Goal: Task Accomplishment & Management: Manage account settings

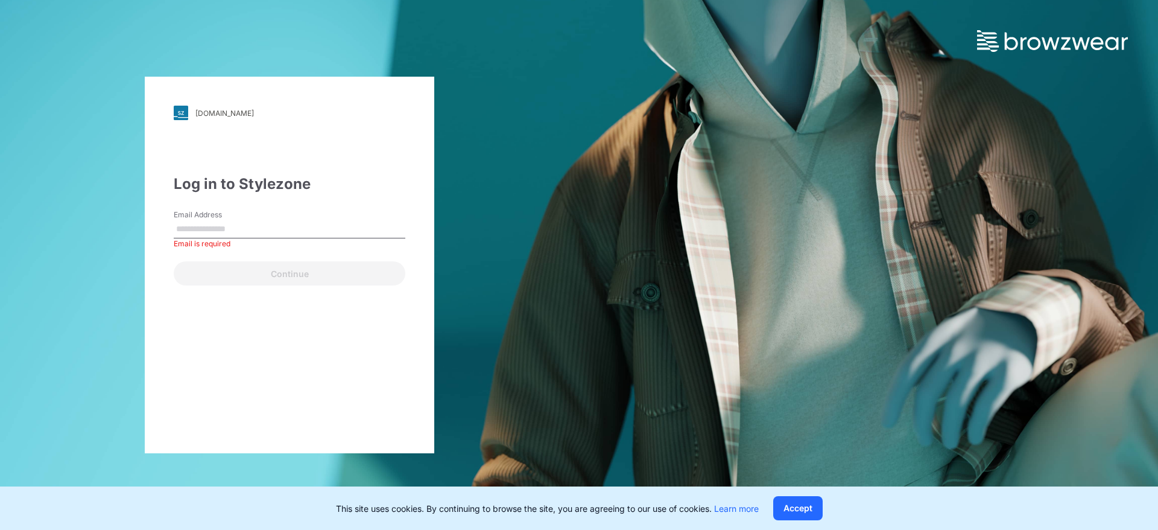
click at [256, 241] on div "Email is required" at bounding box center [290, 243] width 232 height 11
click at [253, 227] on input "Email Address" at bounding box center [290, 229] width 232 height 18
type input "**********"
click at [174, 261] on button "Continue" at bounding box center [290, 273] width 232 height 24
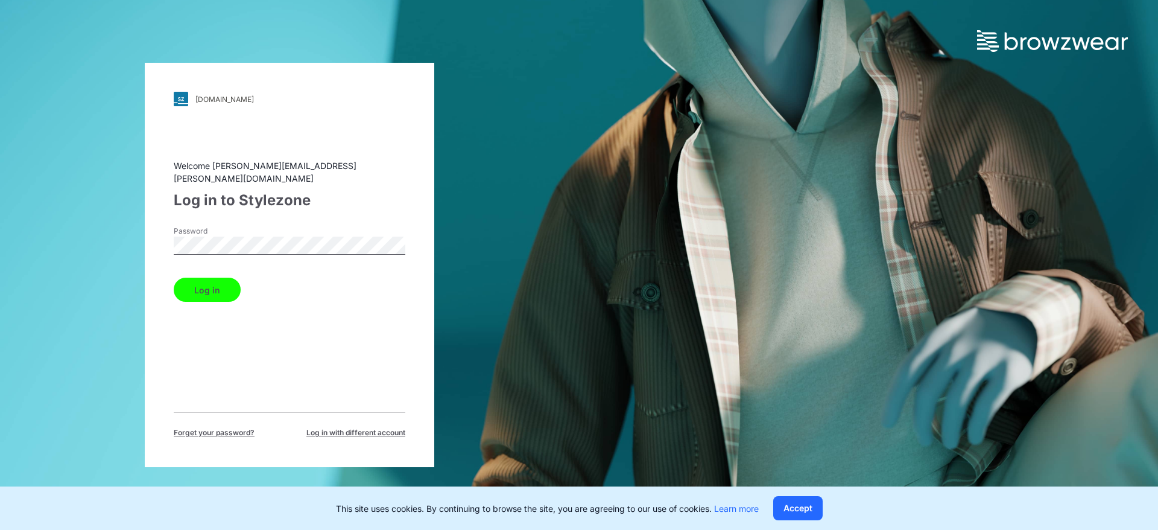
click at [227, 291] on button "Log in" at bounding box center [207, 289] width 67 height 24
click at [820, 512] on button "Accept" at bounding box center [797, 508] width 49 height 24
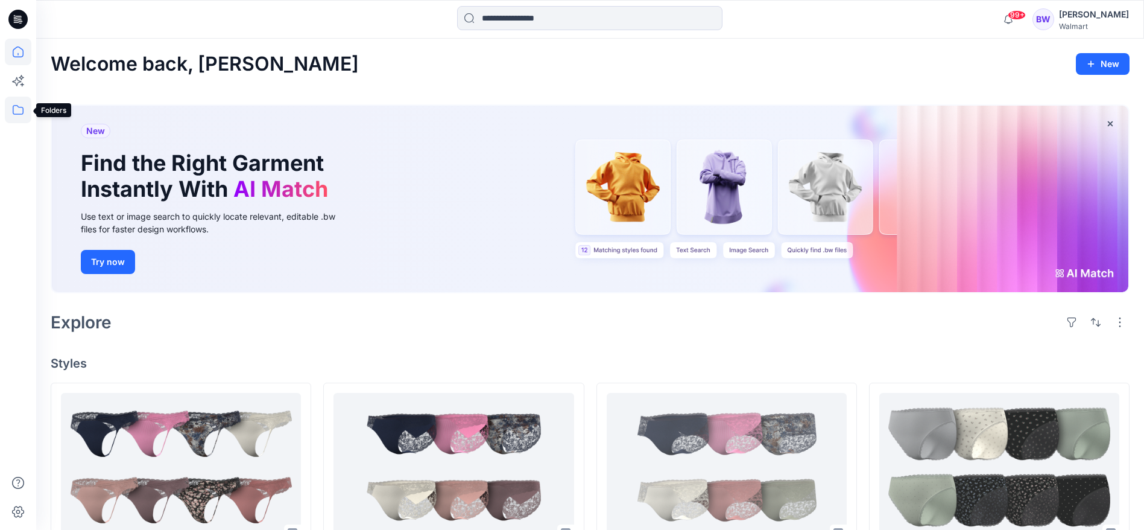
click at [18, 110] on icon at bounding box center [18, 110] width 27 height 27
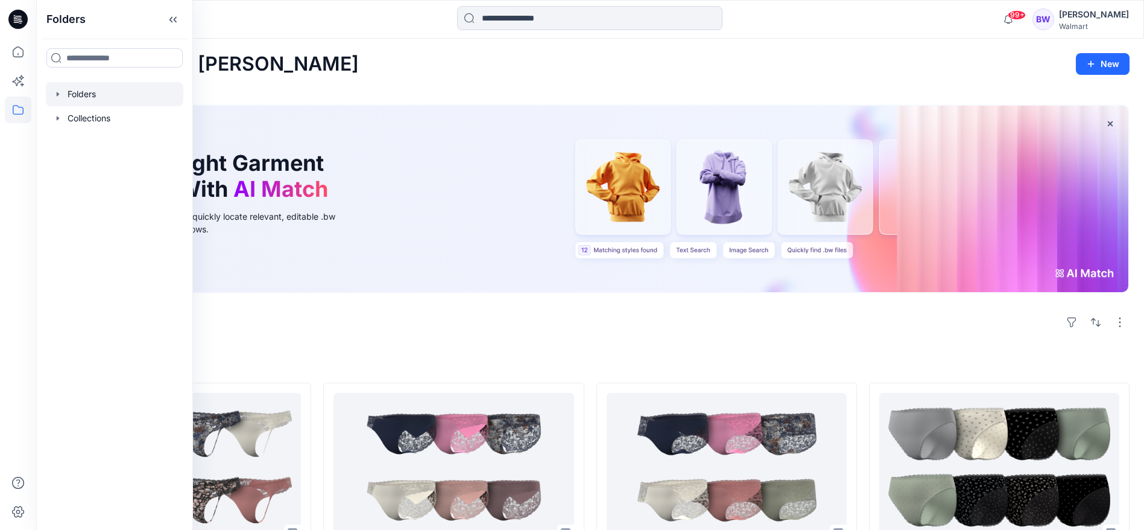
click at [97, 92] on div at bounding box center [115, 94] width 138 height 24
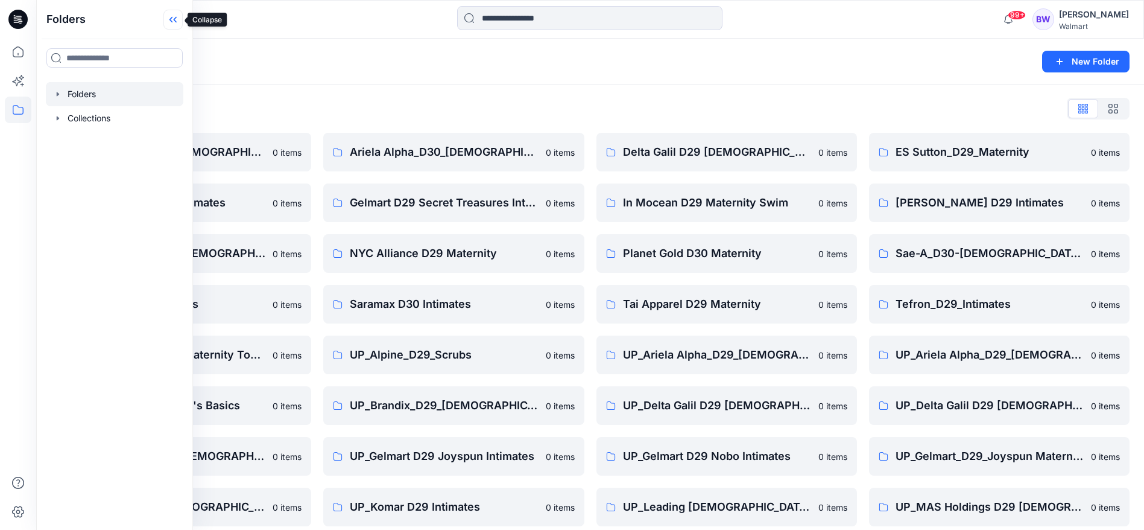
click at [175, 15] on icon at bounding box center [172, 20] width 19 height 20
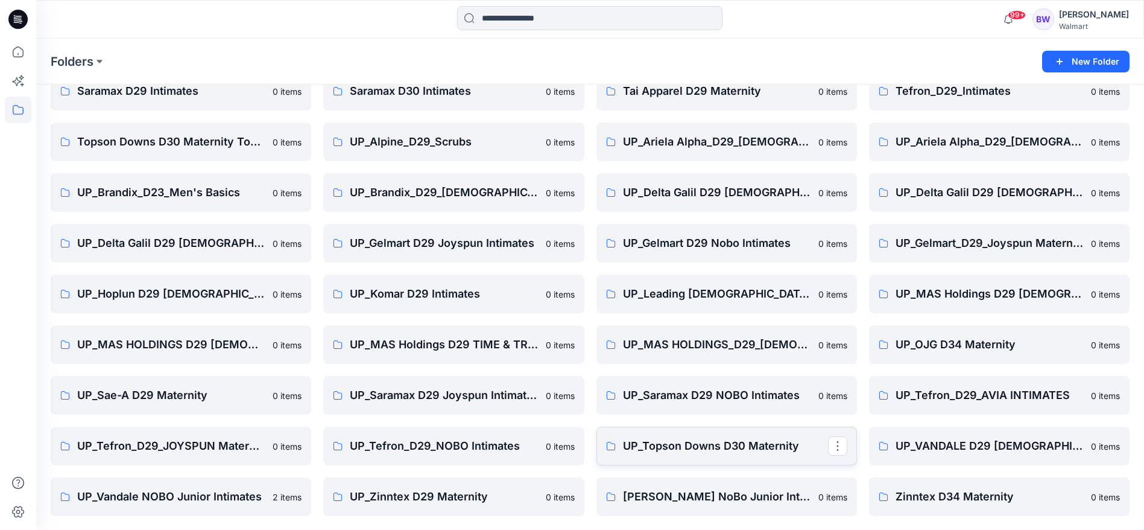
scroll to position [212, 0]
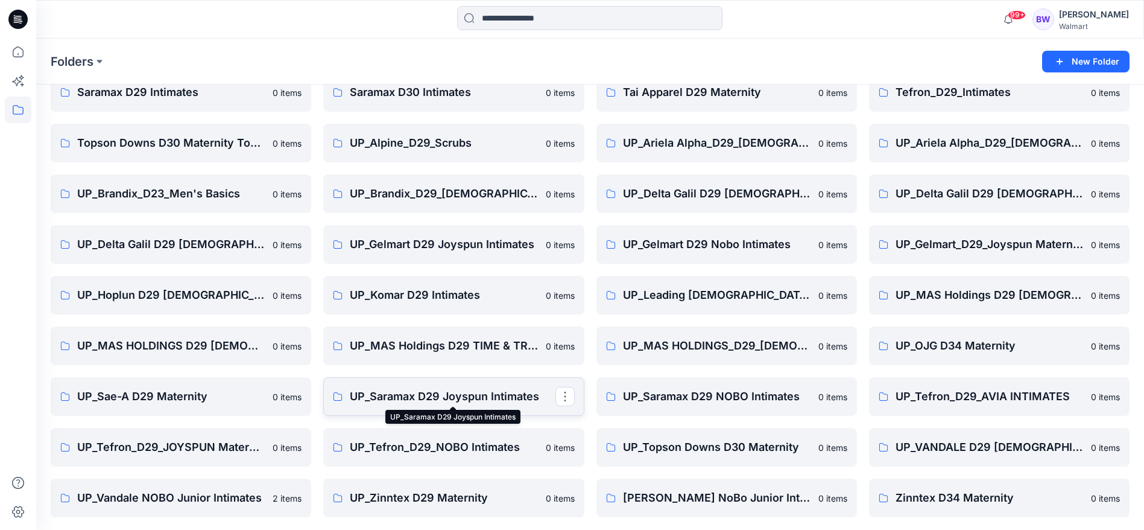
click at [530, 401] on p "UP_Saramax D29 Joyspun Intimates" at bounding box center [452, 396] width 205 height 17
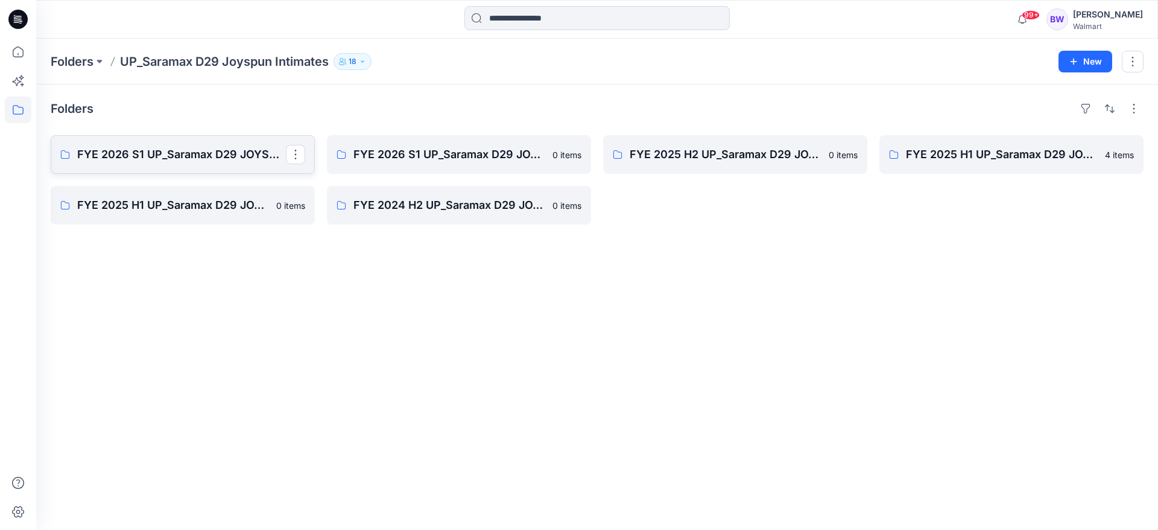
click at [185, 163] on link "FYE 2026 S1 UP_Saramax D29 JOYSPUN BRAS" at bounding box center [183, 154] width 264 height 39
drag, startPoint x: 410, startPoint y: 299, endPoint x: 423, endPoint y: 285, distance: 18.8
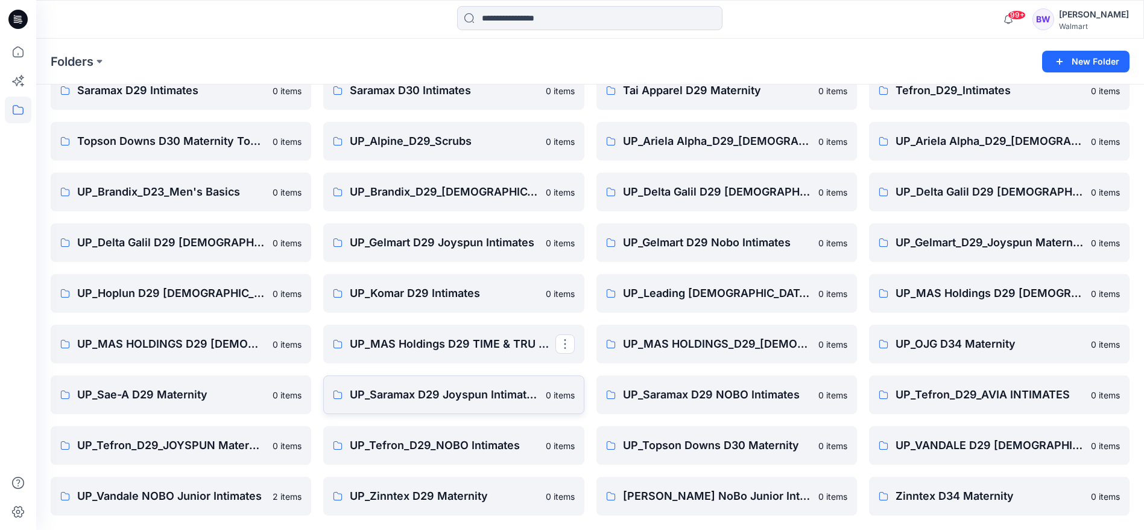
scroll to position [214, 0]
click at [740, 407] on link "UP_Saramax D29 NOBO Intimates" at bounding box center [727, 394] width 261 height 39
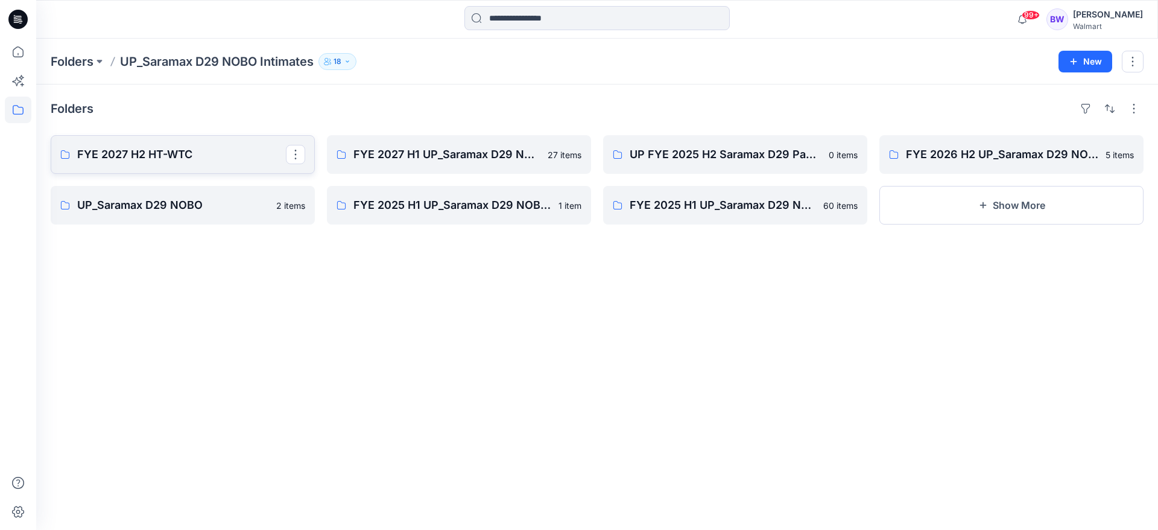
click at [163, 147] on p "FYE 2027 H2 HT-WTC" at bounding box center [181, 154] width 209 height 17
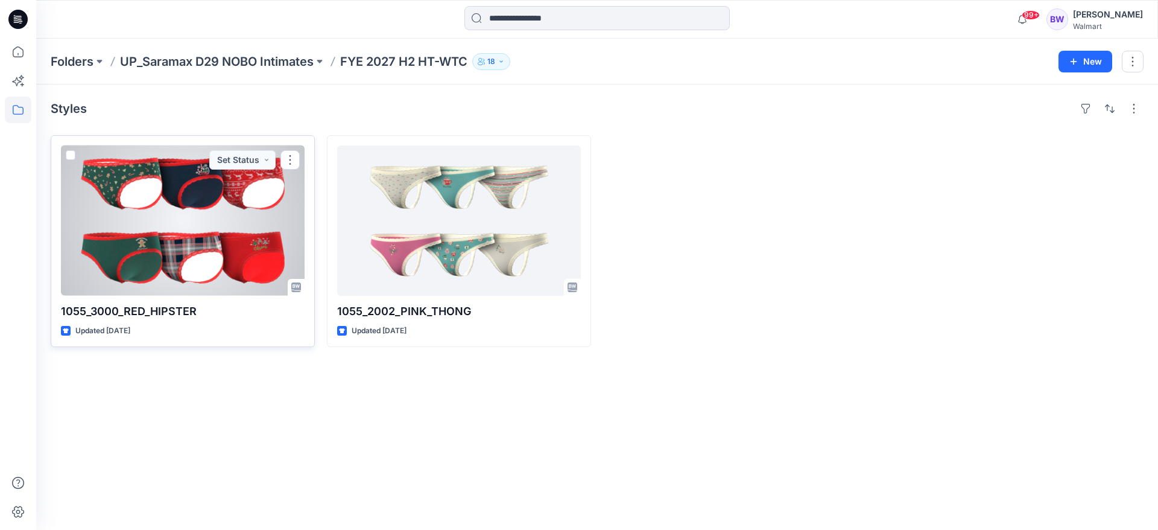
click at [189, 208] on div at bounding box center [183, 220] width 244 height 150
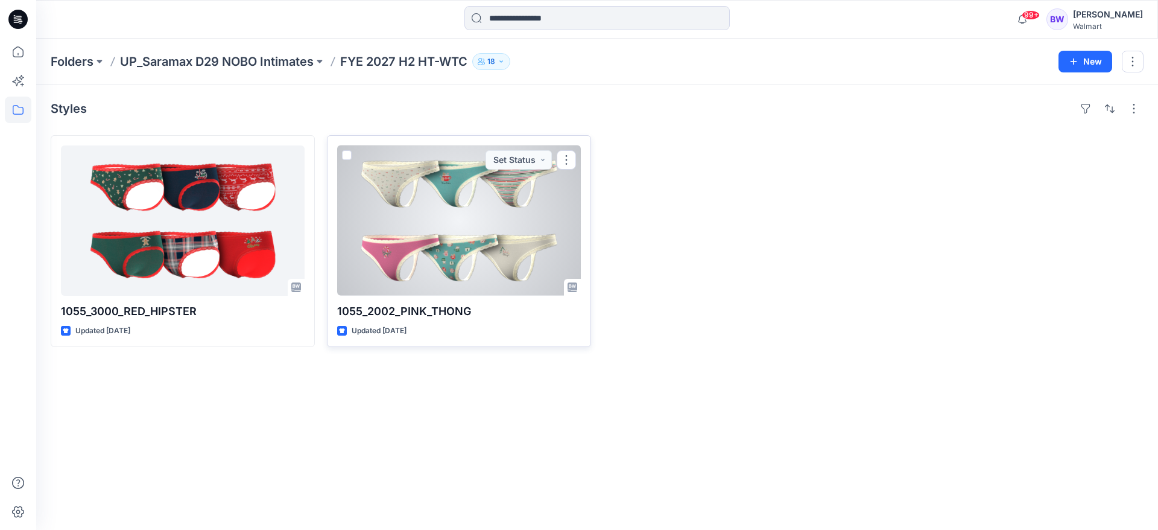
click at [525, 189] on div at bounding box center [459, 220] width 244 height 150
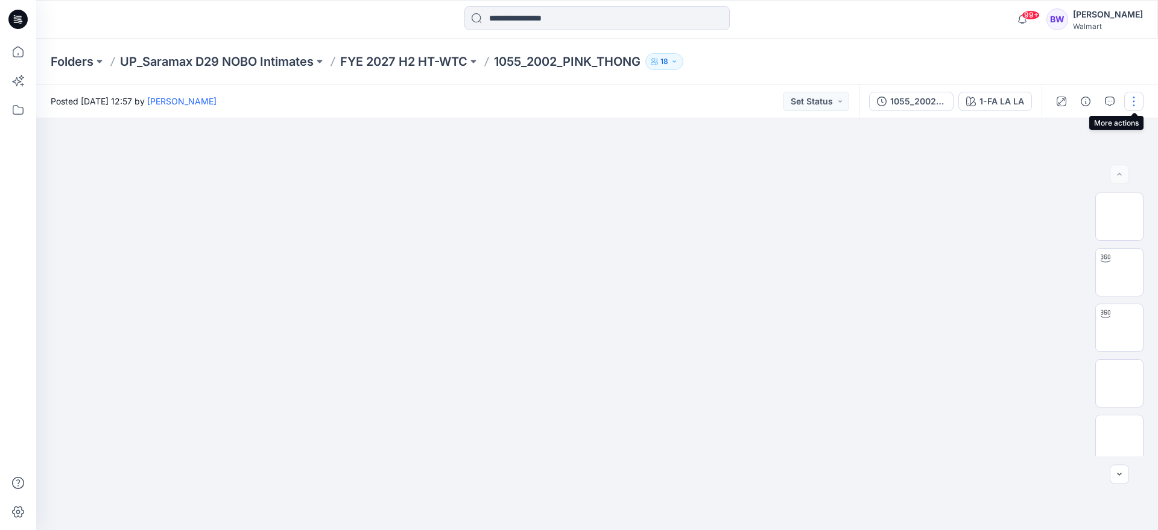
click at [1130, 102] on button "button" at bounding box center [1133, 101] width 19 height 19
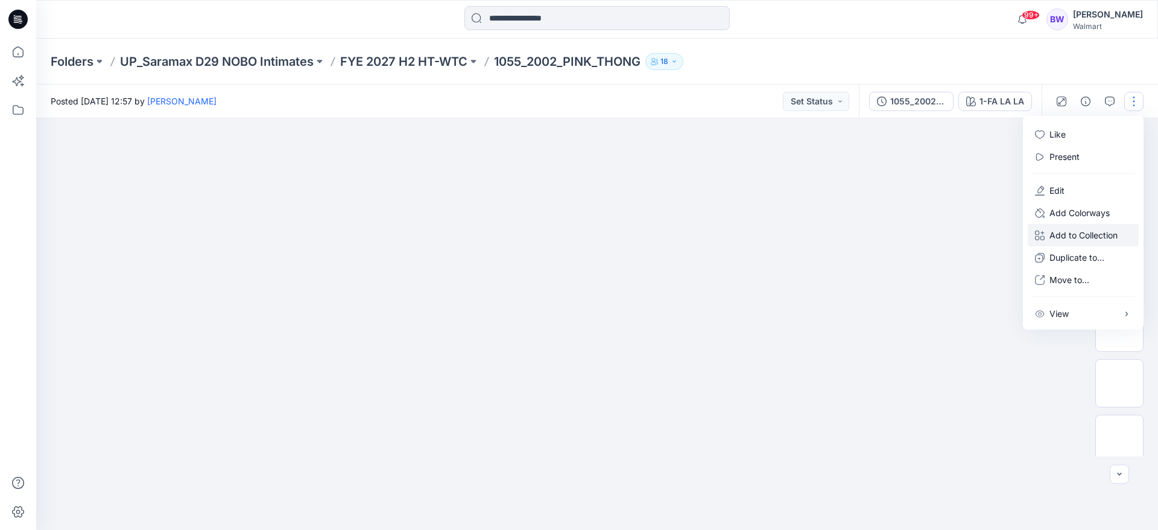
click at [1066, 235] on p "Add to Collection" at bounding box center [1084, 235] width 68 height 13
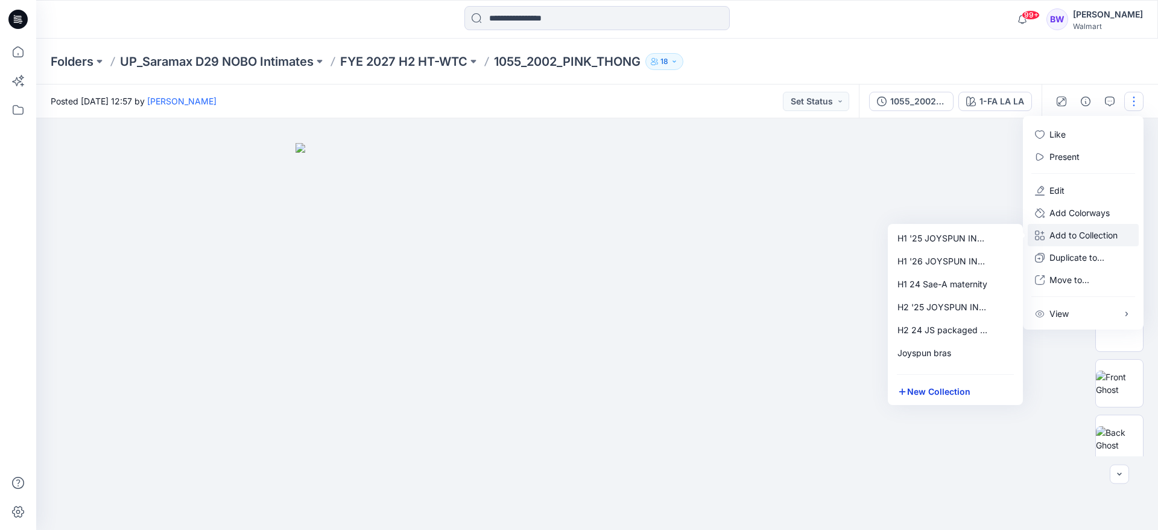
click at [931, 388] on button "New Collection" at bounding box center [955, 391] width 130 height 22
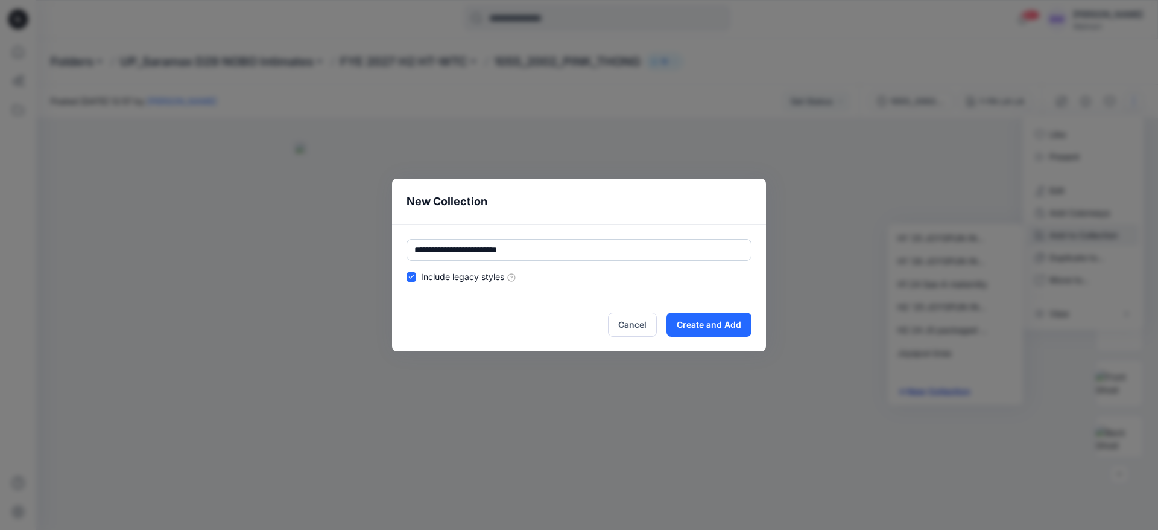
type input "**********"
click at [739, 330] on button "Create and Add" at bounding box center [709, 324] width 85 height 24
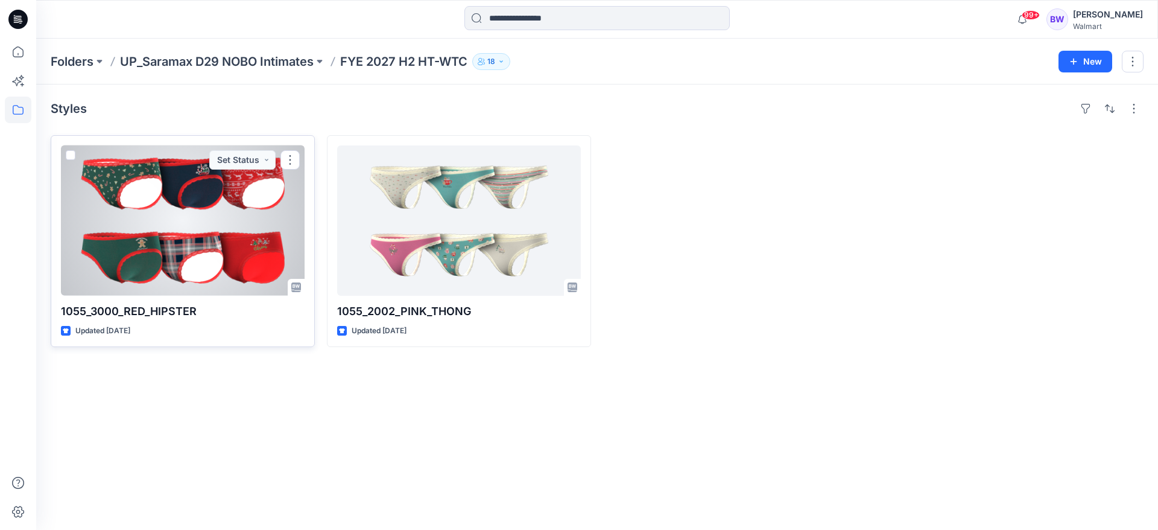
click at [216, 258] on div at bounding box center [183, 220] width 244 height 150
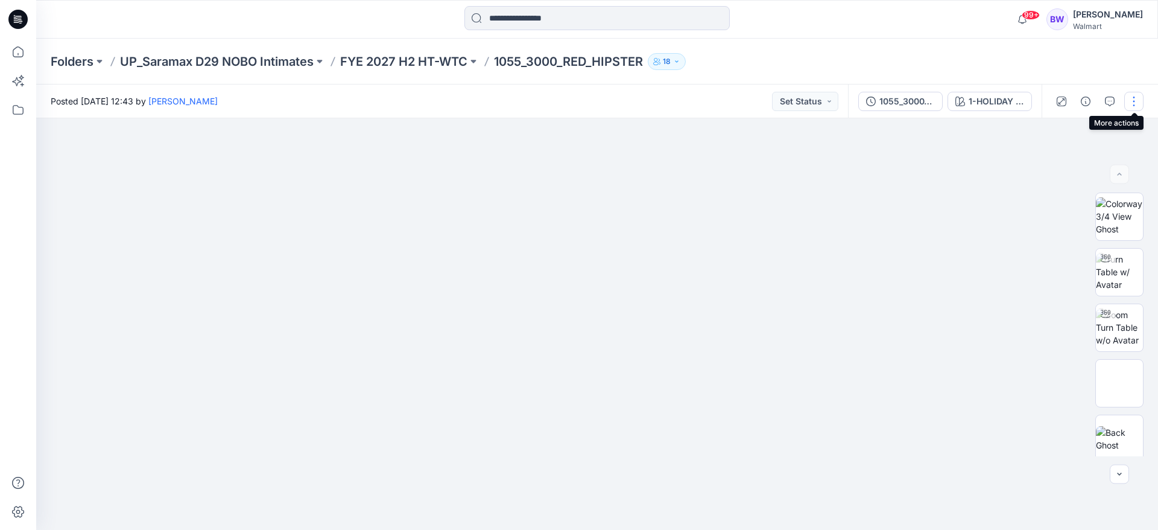
click at [1130, 103] on button "button" at bounding box center [1133, 101] width 19 height 19
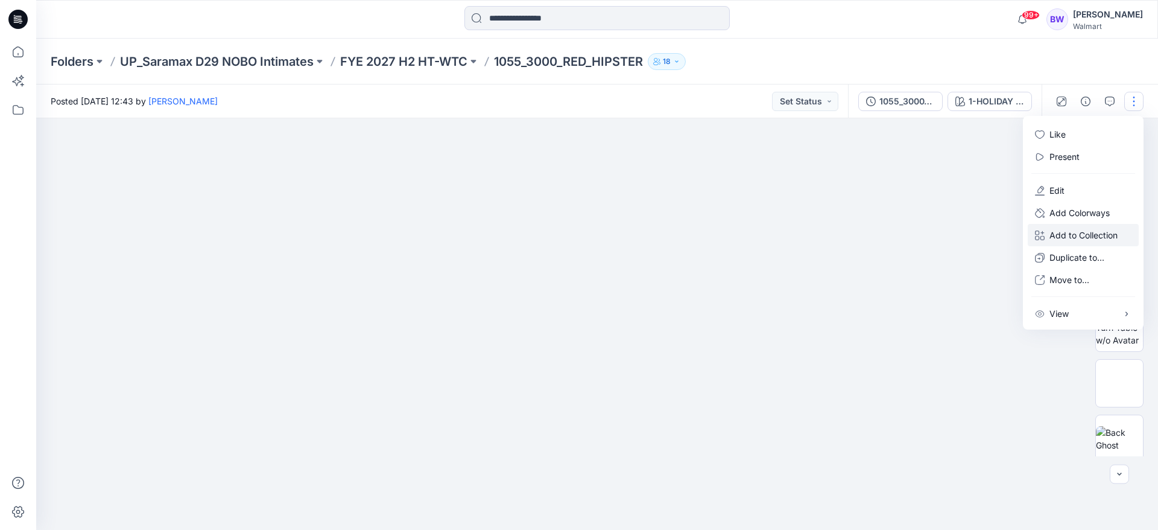
click at [1079, 232] on p "Add to Collection" at bounding box center [1084, 235] width 68 height 13
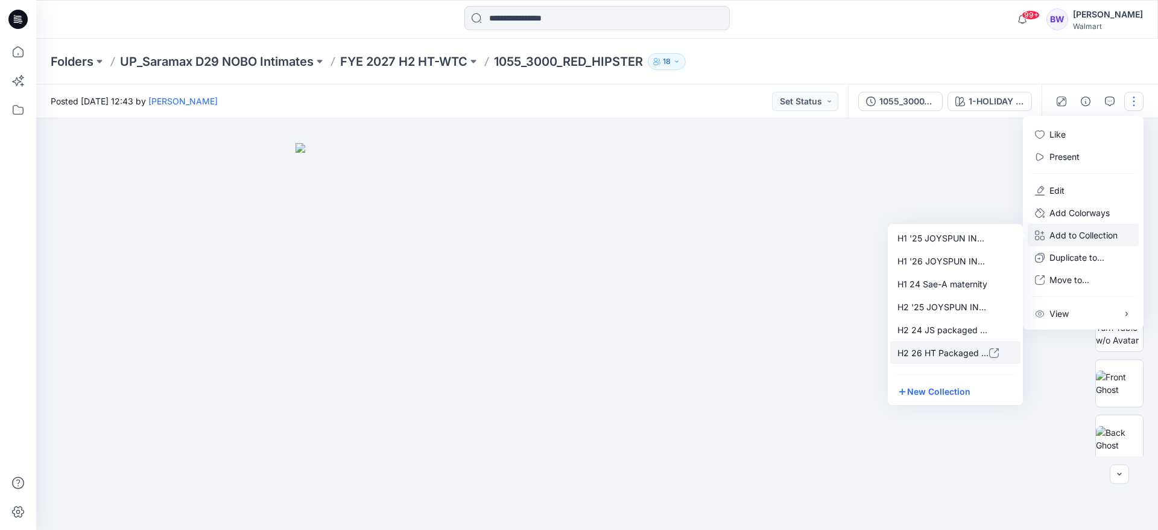
click at [946, 346] on p "H2 26 HT Packaged Underwear" at bounding box center [944, 352] width 92 height 13
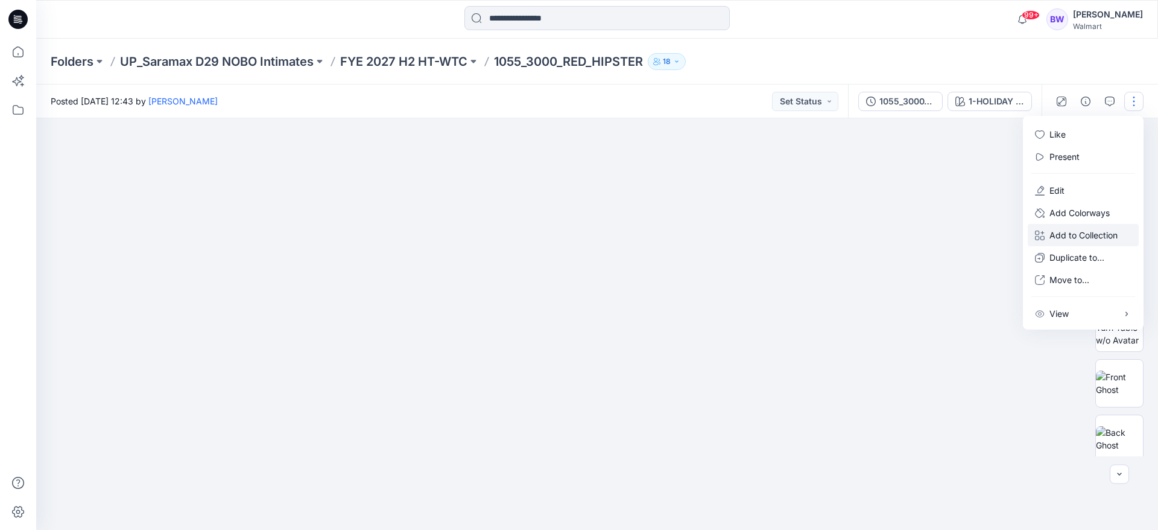
click at [945, 332] on div at bounding box center [597, 323] width 1122 height 411
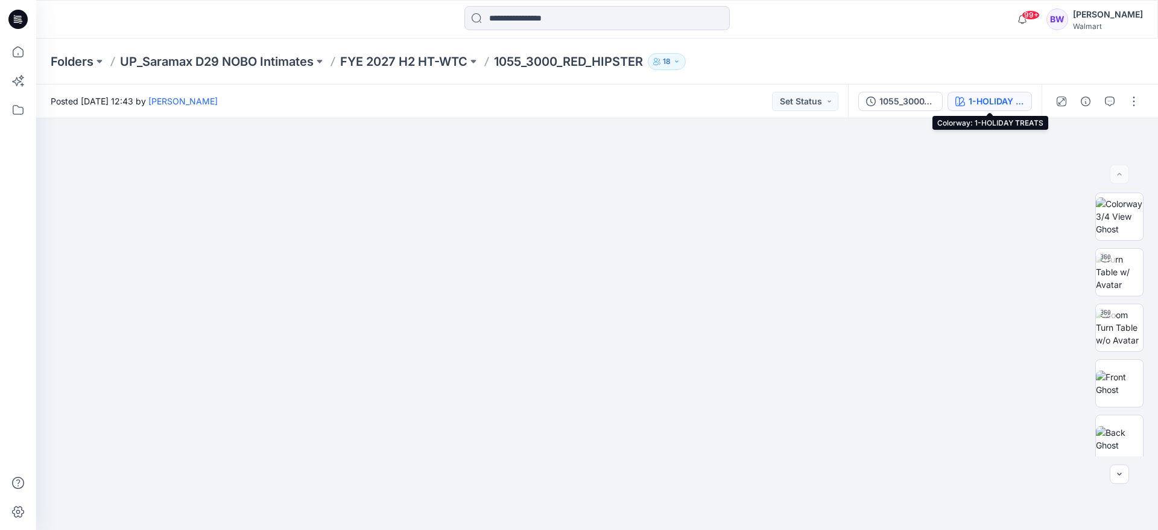
click at [979, 98] on div "1-HOLIDAY TREATS" at bounding box center [996, 101] width 55 height 13
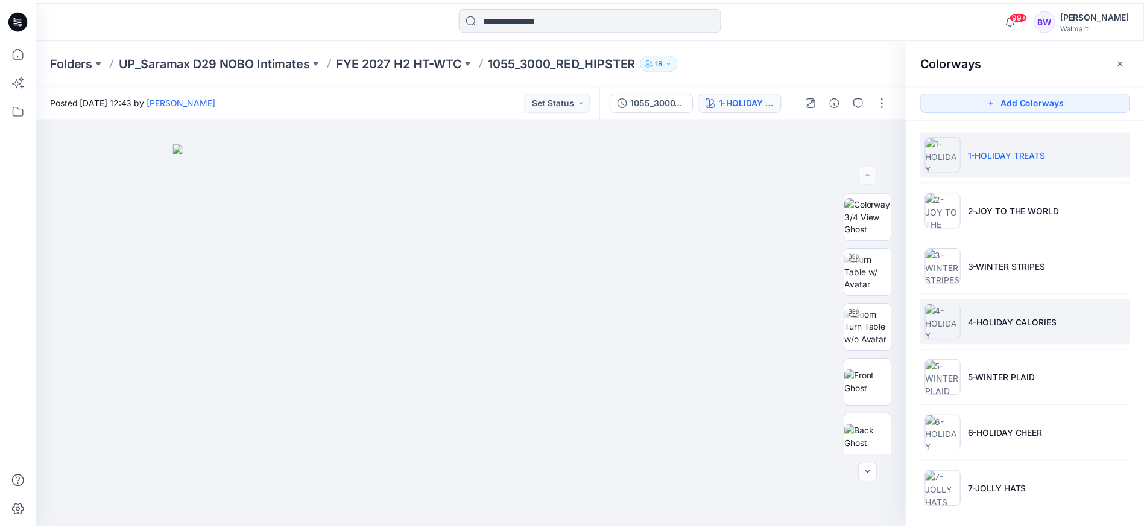
scroll to position [5, 0]
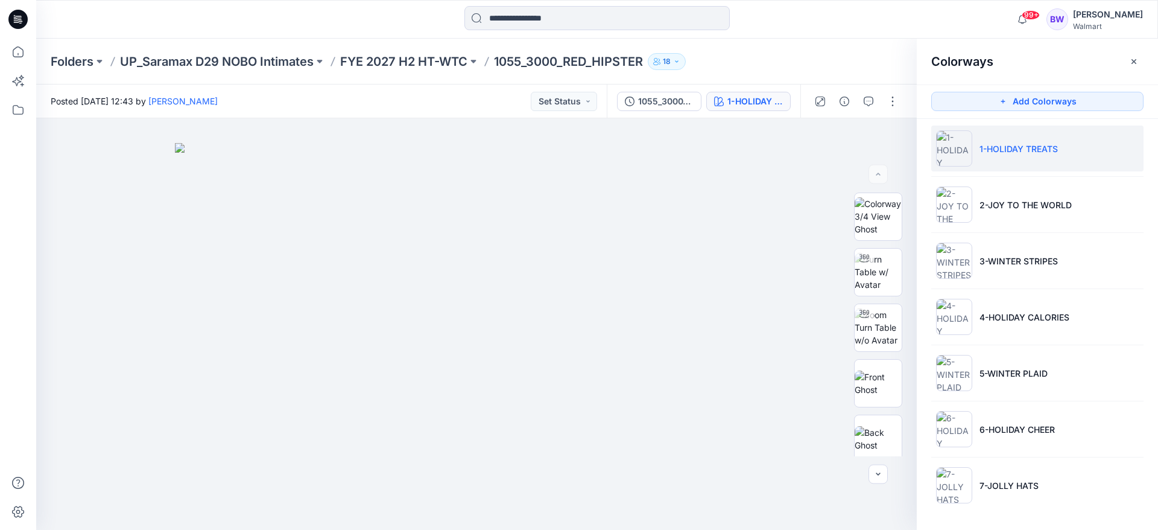
click at [1059, 63] on div "Colorways" at bounding box center [1037, 61] width 241 height 45
click at [814, 53] on div "Folders UP_Saramax D29 NOBO Intimates FYE 2027 H2 HT-WTC 1055_3000_RED_HIPSTER …" at bounding box center [550, 61] width 999 height 17
click at [12, 107] on icon at bounding box center [18, 110] width 27 height 27
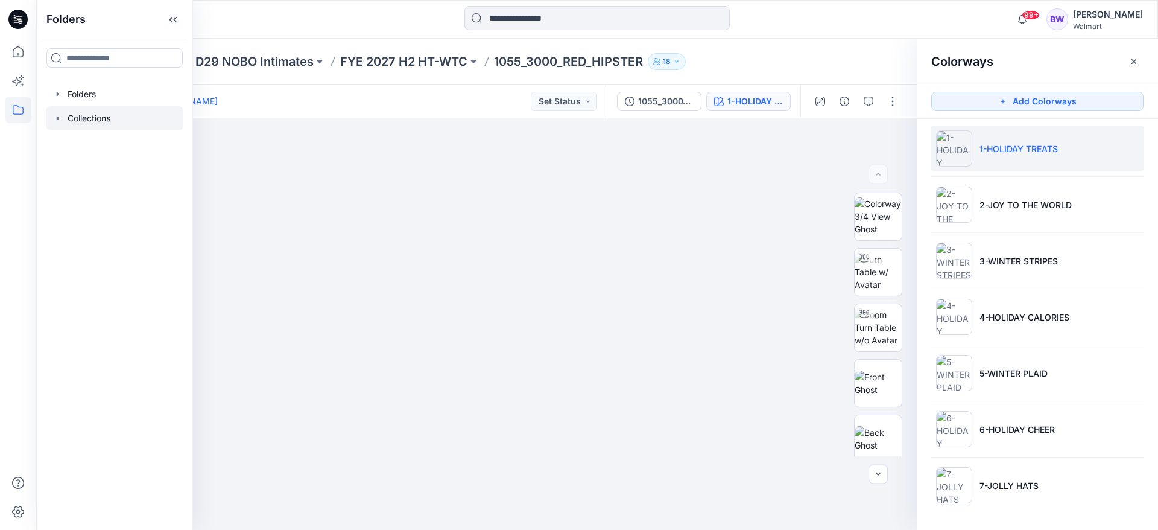
click at [84, 119] on div at bounding box center [115, 118] width 138 height 24
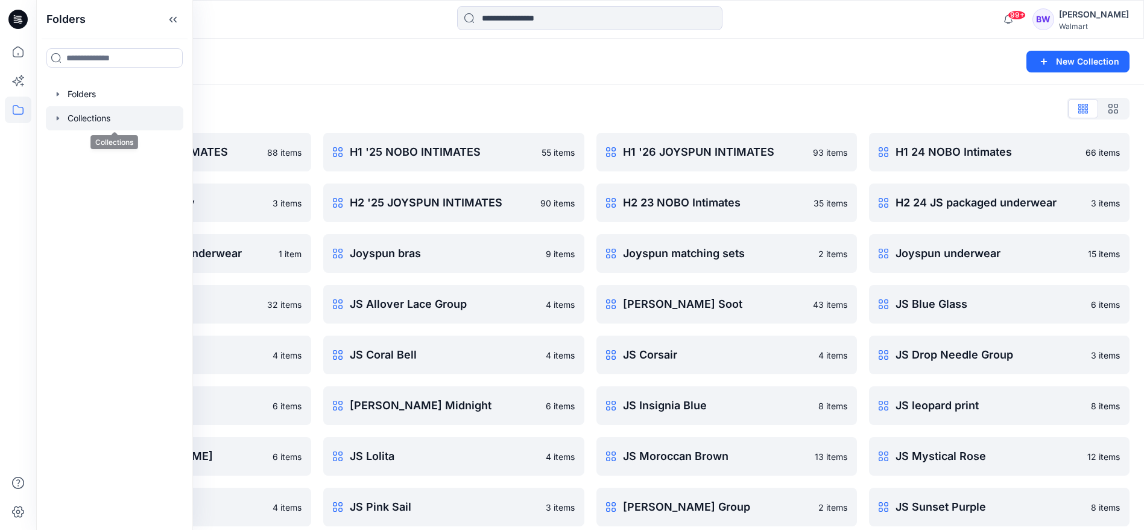
click at [90, 122] on div at bounding box center [115, 118] width 138 height 24
click at [295, 51] on div "Collections New Collection" at bounding box center [590, 62] width 1108 height 46
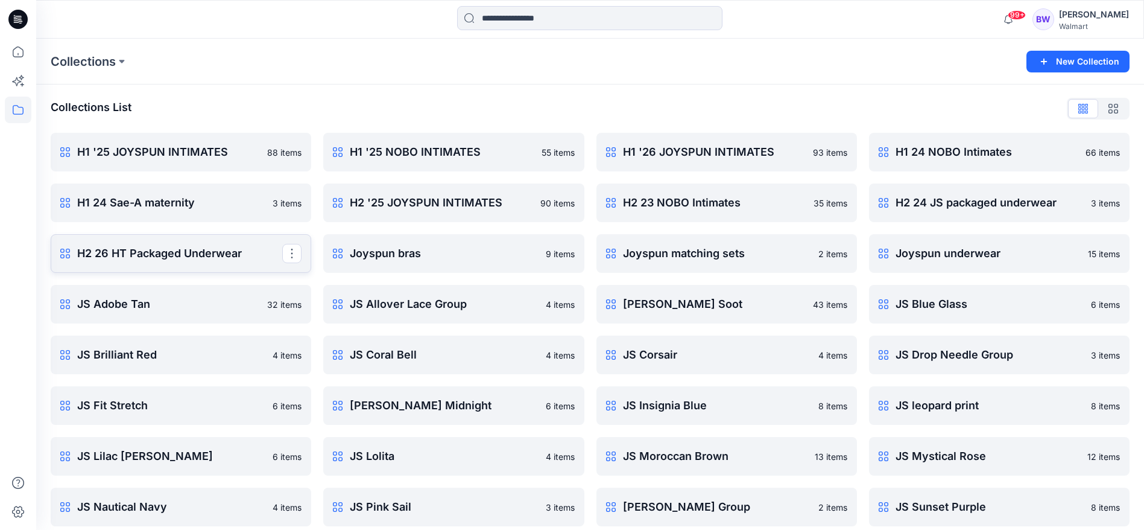
click at [138, 262] on link "H2 26 HT Packaged Underwear Rename Collection Clone Collection Present Collecti…" at bounding box center [181, 253] width 261 height 39
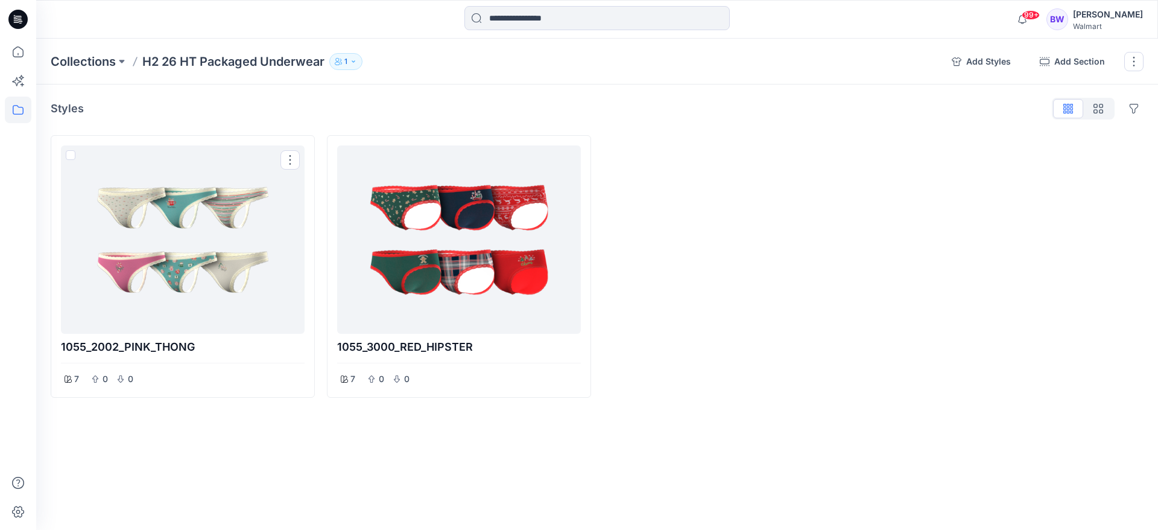
click at [138, 262] on div at bounding box center [183, 239] width 234 height 179
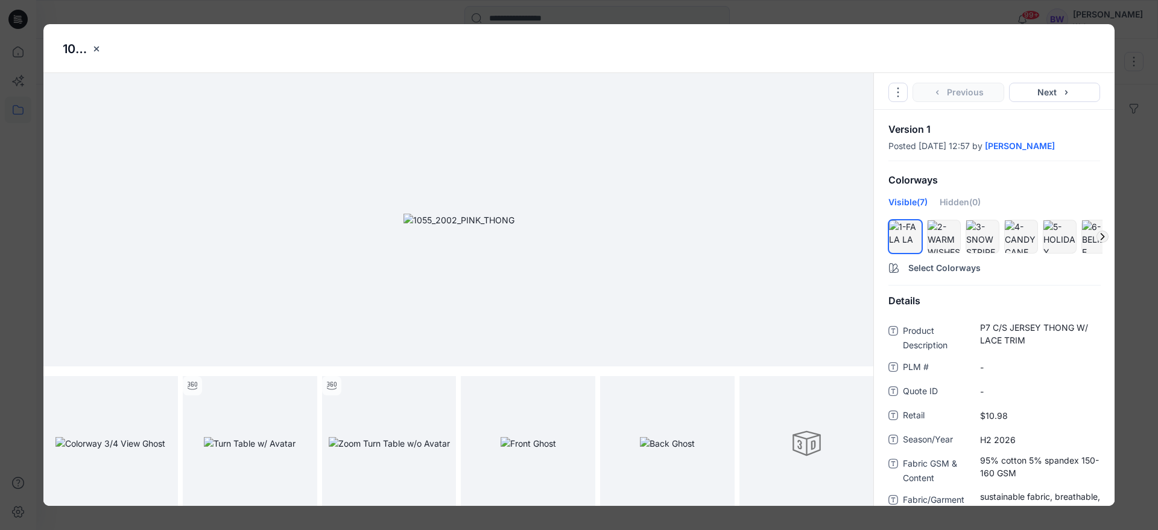
click at [1100, 236] on icon at bounding box center [1102, 236] width 7 height 7
click at [1100, 236] on div at bounding box center [994, 236] width 217 height 39
click at [1085, 98] on button "Next" at bounding box center [1055, 92] width 92 height 19
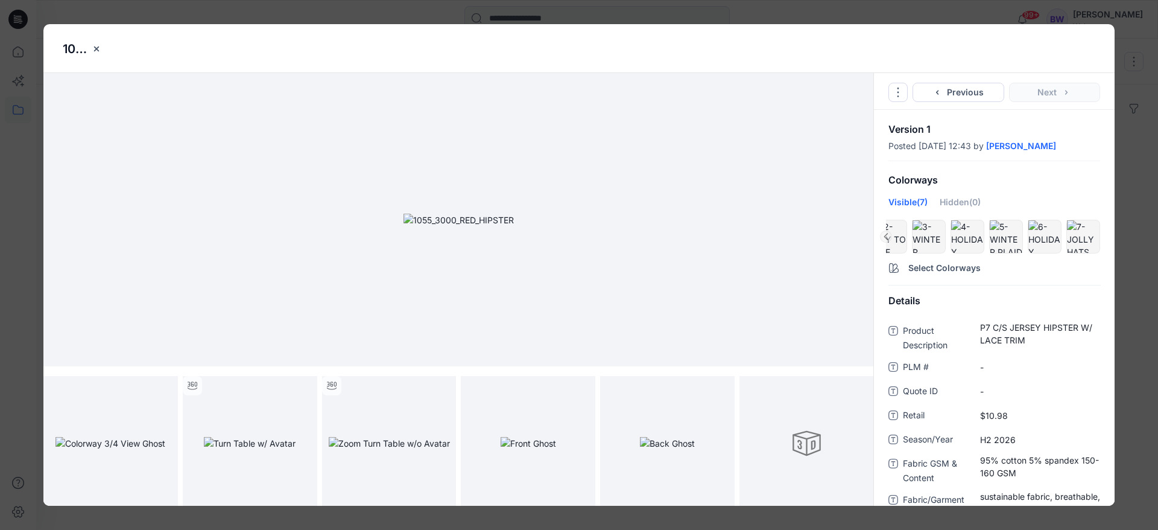
click at [1115, 57] on div "1055_3000_RED_HIPSTER Go to Original Style Duplicate Original Style to... Previ…" at bounding box center [579, 265] width 1158 height 530
